Goal: Task Accomplishment & Management: Manage account settings

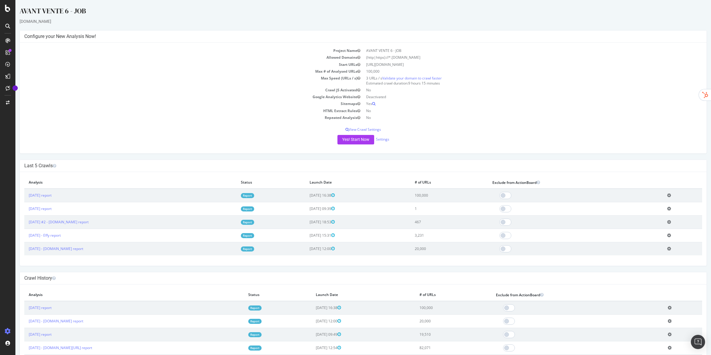
click at [671, 194] on icon at bounding box center [669, 195] width 4 height 4
click at [666, 203] on link "Add name" at bounding box center [647, 204] width 47 height 8
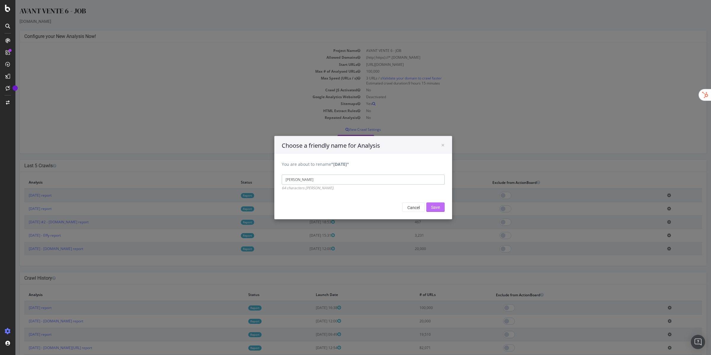
type input "[PERSON_NAME]"
click at [441, 208] on input "Save" at bounding box center [435, 206] width 18 height 9
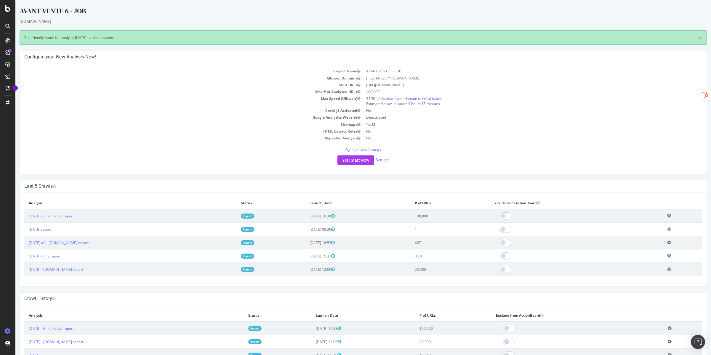
click at [254, 217] on link "Report" at bounding box center [247, 215] width 13 height 5
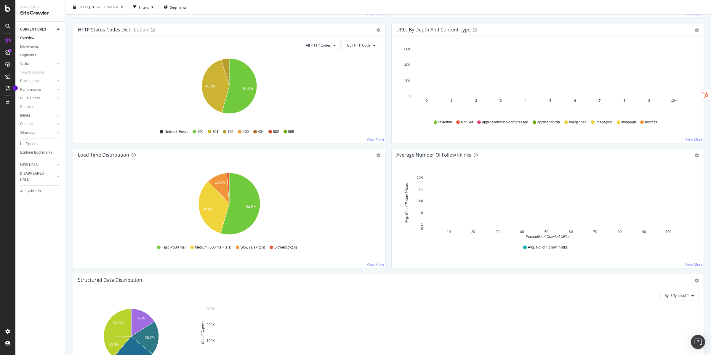
scroll to position [320, 0]
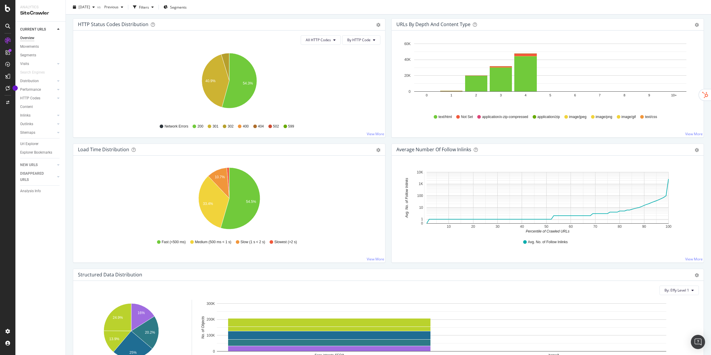
click at [34, 52] on div "Segments" at bounding box center [28, 55] width 16 height 6
